Goal: Information Seeking & Learning: Learn about a topic

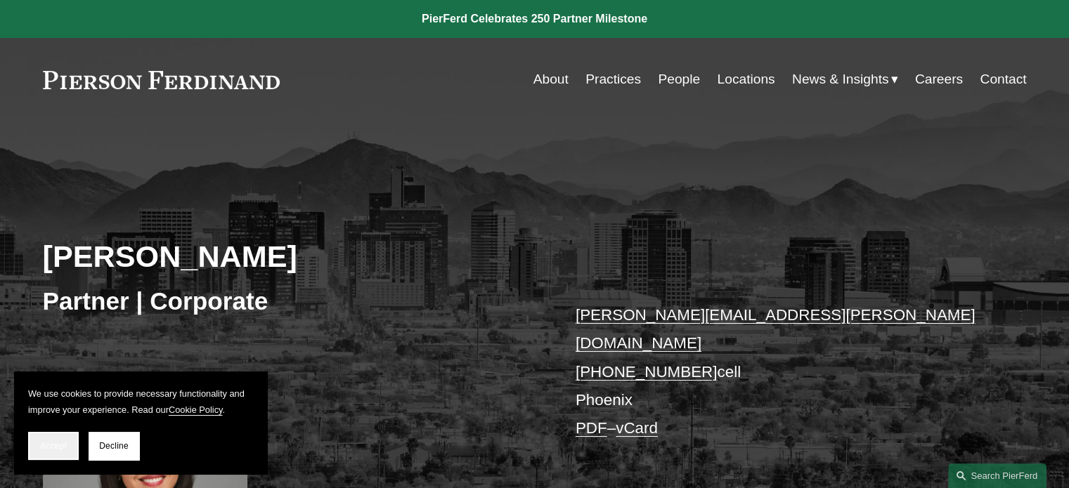
click at [52, 453] on button "Accept" at bounding box center [53, 446] width 51 height 28
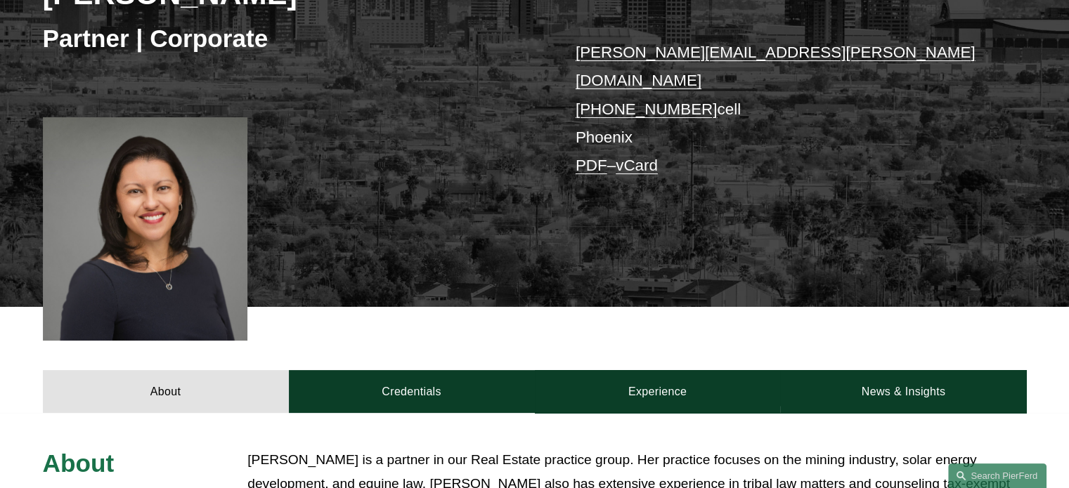
scroll to position [422, 0]
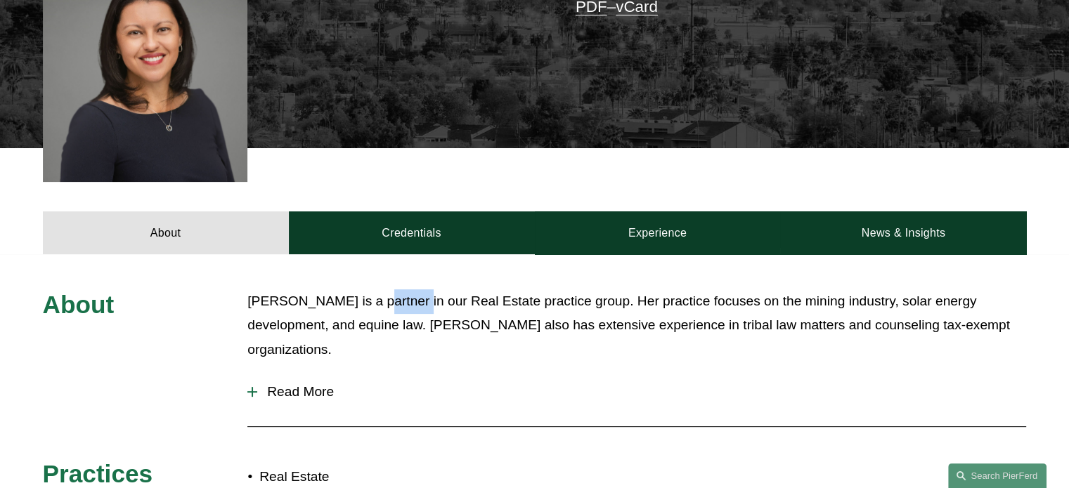
drag, startPoint x: 416, startPoint y: 288, endPoint x: 373, endPoint y: 287, distance: 42.9
click at [373, 290] on p "[PERSON_NAME] is a partner in our Real Estate practice group. Her practice focu…" at bounding box center [636, 326] width 779 height 73
copy p "partner"
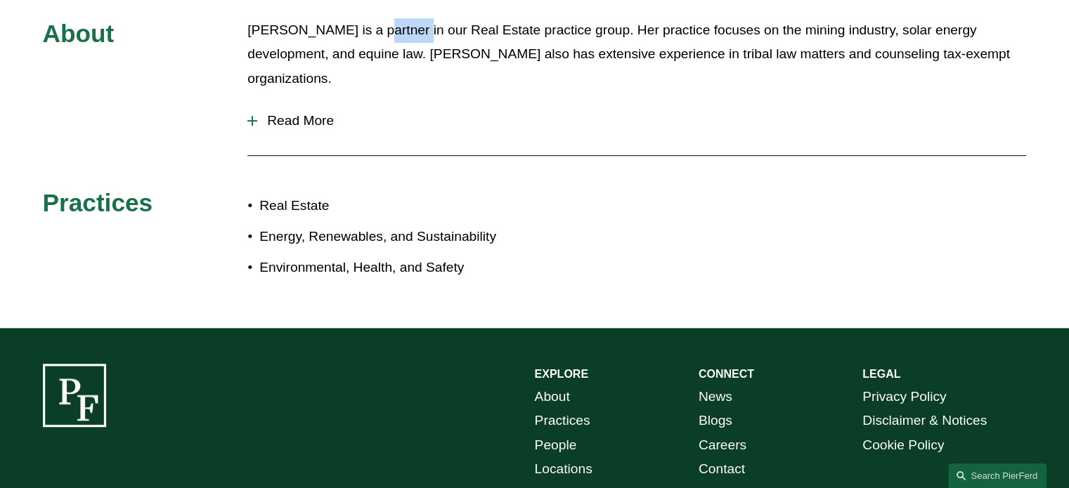
scroll to position [823, 0]
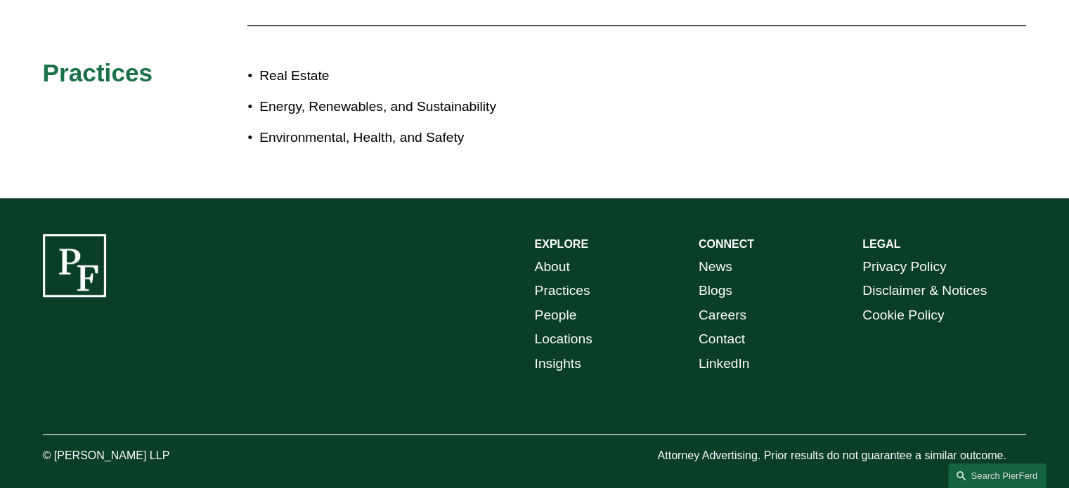
click at [555, 255] on link "About" at bounding box center [552, 267] width 35 height 25
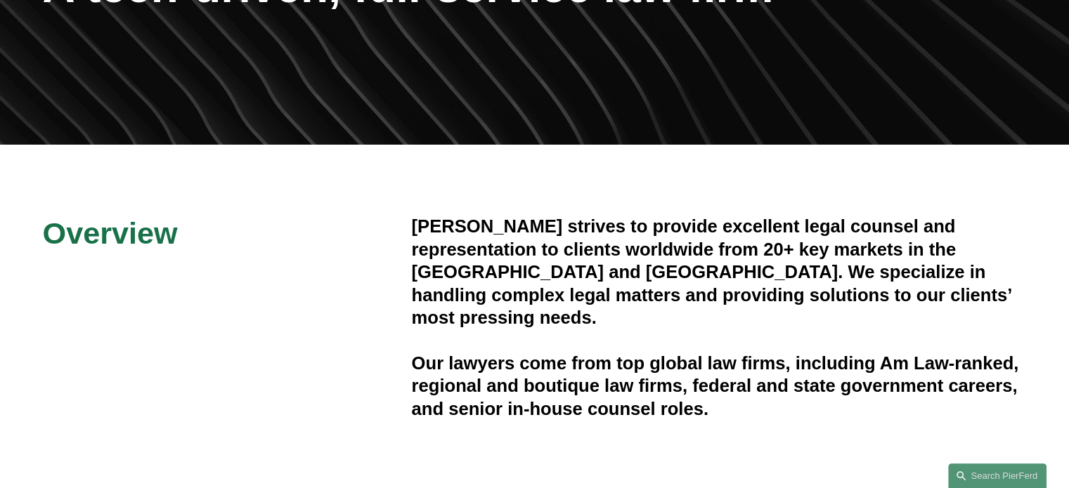
scroll to position [281, 0]
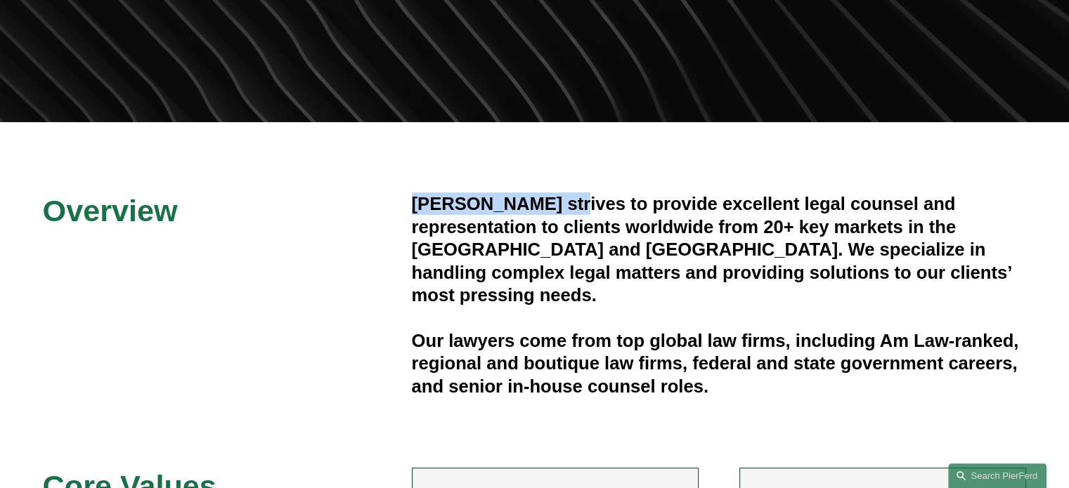
drag, startPoint x: 568, startPoint y: 207, endPoint x: 405, endPoint y: 198, distance: 163.3
copy h4 "Pierson Ferdinand"
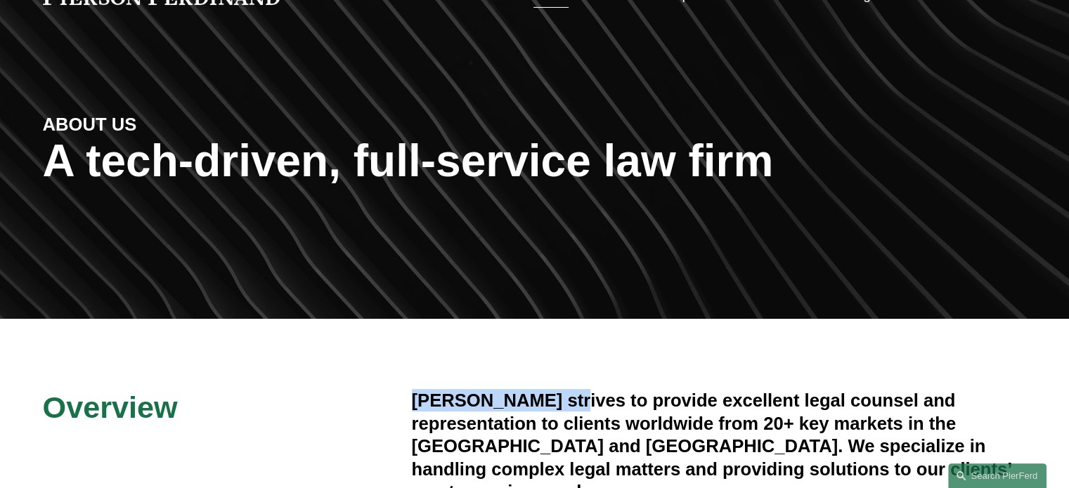
scroll to position [0, 0]
